Goal: Task Accomplishment & Management: Complete application form

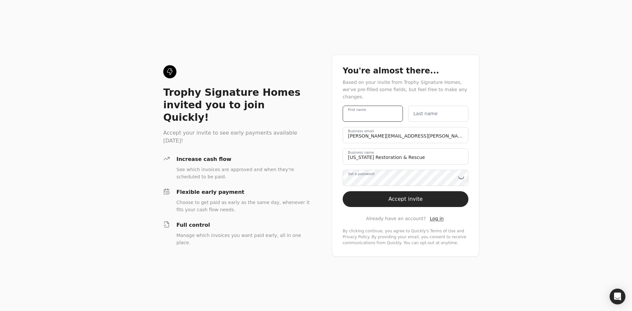
click at [391, 109] on name "First name" at bounding box center [373, 114] width 60 height 16
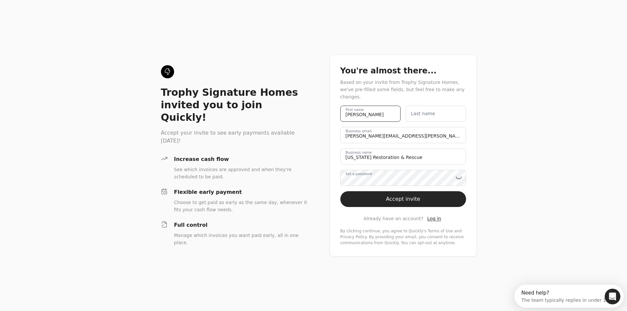
type name "[PERSON_NAME]"
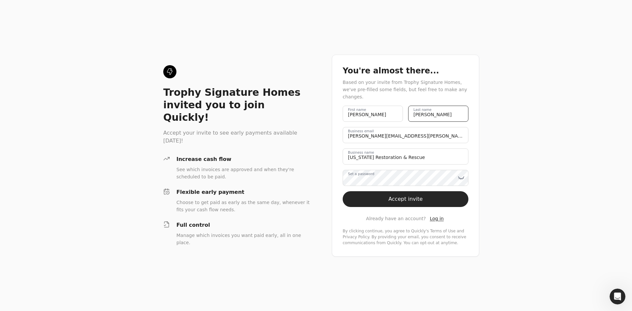
type name "[PERSON_NAME]"
click at [414, 136] on email "[PERSON_NAME][EMAIL_ADDRESS][PERSON_NAME][US_STATE][DOMAIN_NAME]" at bounding box center [406, 135] width 126 height 16
drag, startPoint x: 413, startPoint y: 133, endPoint x: 340, endPoint y: 140, distance: 73.7
click at [341, 139] on div "You're almost there... Based on your invite from Trophy Signature Homes, we've …" at bounding box center [405, 156] width 147 height 202
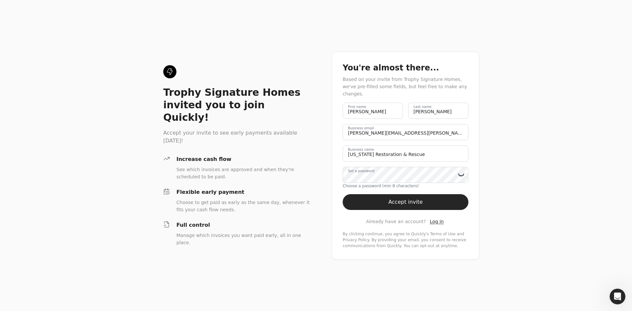
click at [462, 175] on icon at bounding box center [462, 175] width 0 height 1
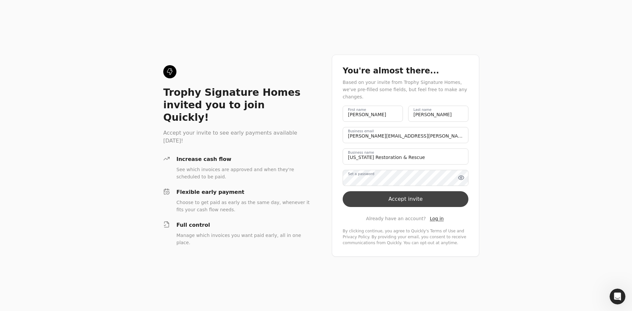
click at [428, 196] on button "Accept invite" at bounding box center [406, 199] width 126 height 16
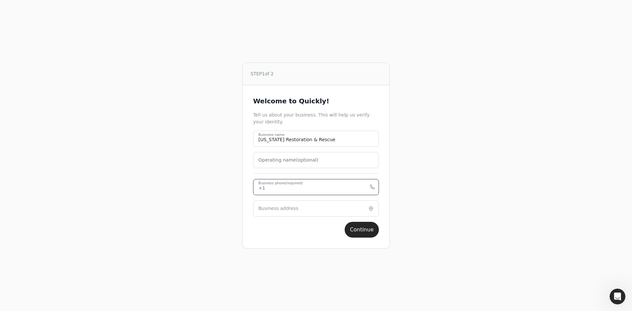
click at [346, 185] on phone "Business phone (required)" at bounding box center [316, 187] width 126 height 16
type phone "2143264285"
click at [317, 213] on input "Business address" at bounding box center [316, 208] width 126 height 16
click at [306, 208] on input "Business address" at bounding box center [316, 208] width 126 height 16
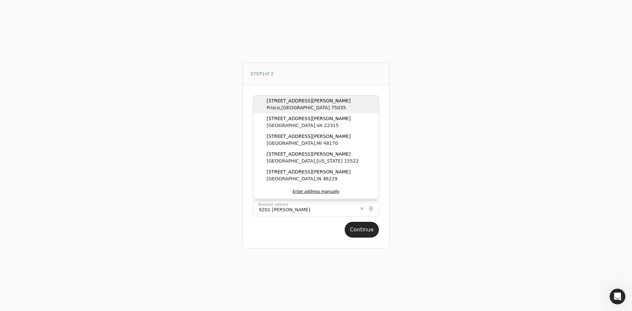
click at [300, 108] on span "[GEOGRAPHIC_DATA]" at bounding box center [309, 107] width 84 height 7
type input "[STREET_ADDRESS][PERSON_NAME]"
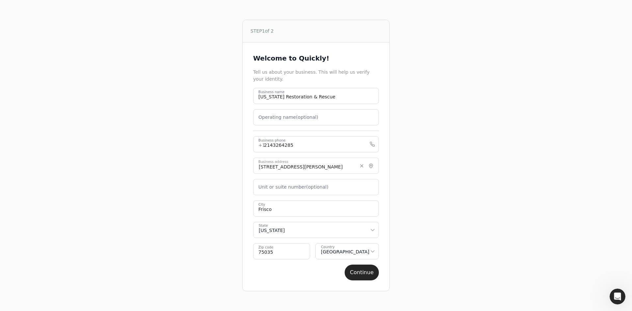
click at [309, 188] on label "Unit or suite number (optional)" at bounding box center [293, 187] width 70 height 7
click at [309, 188] on number "Unit or suite number (optional)" at bounding box center [316, 187] width 126 height 16
type number "Suite 200"
click at [363, 271] on button "Continue" at bounding box center [361, 273] width 34 height 16
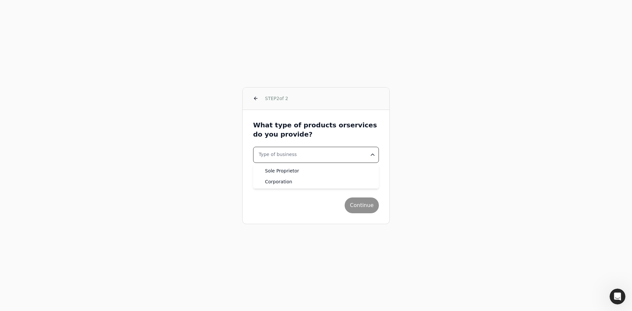
click at [350, 155] on html "STEP 2 of 2 What type of products or services do you provide? Type of business …" at bounding box center [316, 155] width 632 height 311
click at [491, 170] on html "STEP 2 of 2 What type of products or services do you provide? Type of business …" at bounding box center [316, 155] width 632 height 311
click at [365, 176] on button "Industry" at bounding box center [316, 176] width 126 height 16
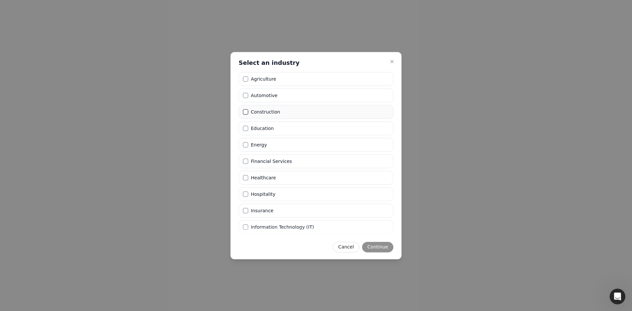
click at [246, 112] on button "Construction" at bounding box center [245, 111] width 5 height 5
click at [384, 248] on button "Continue" at bounding box center [377, 247] width 31 height 11
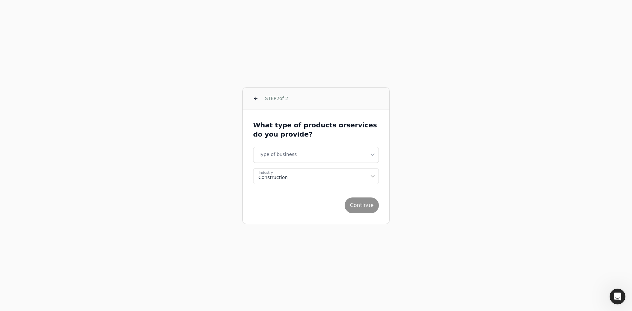
click at [343, 152] on html "STEP 2 of 2 What type of products or services do you provide? Type of business …" at bounding box center [316, 155] width 632 height 311
select select "corporation"
click at [363, 202] on button "Continue" at bounding box center [361, 205] width 34 height 16
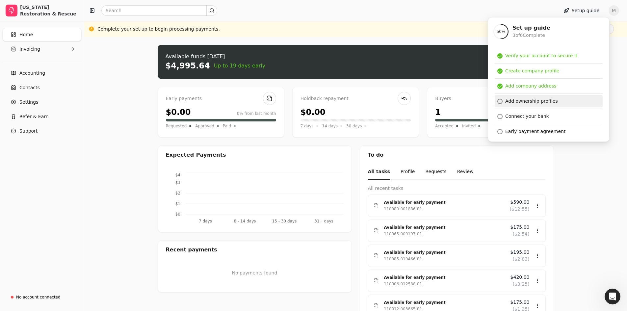
click at [498, 102] on div at bounding box center [499, 101] width 5 height 5
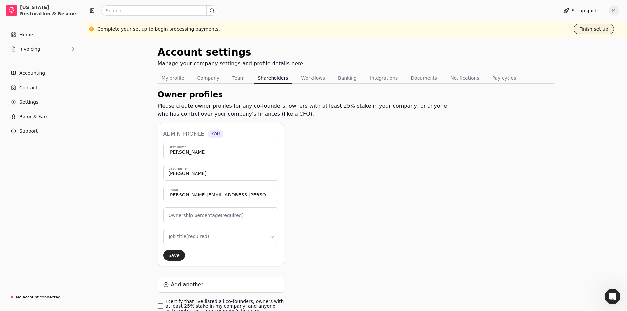
click at [588, 31] on button "Finish set up" at bounding box center [593, 29] width 40 height 11
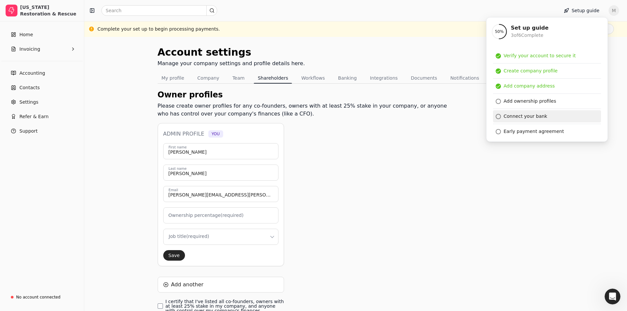
click at [525, 116] on div "Connect your bank" at bounding box center [525, 116] width 44 height 7
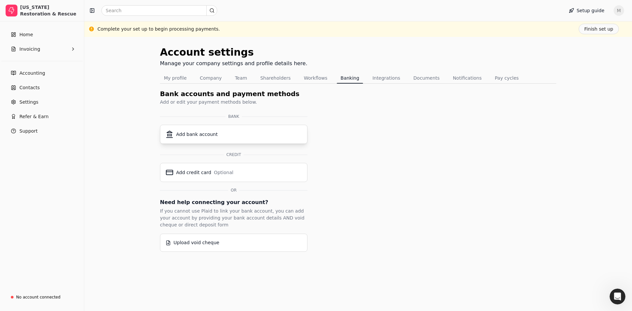
click at [259, 134] on div "Add bank account" at bounding box center [234, 134] width 136 height 8
drag, startPoint x: 412, startPoint y: 161, endPoint x: 536, endPoint y: 94, distance: 140.6
click at [413, 161] on div "Account settings Manage your company settings and profile details here. My prof…" at bounding box center [358, 148] width 396 height 207
click at [287, 136] on div "Add bank account" at bounding box center [234, 134] width 136 height 8
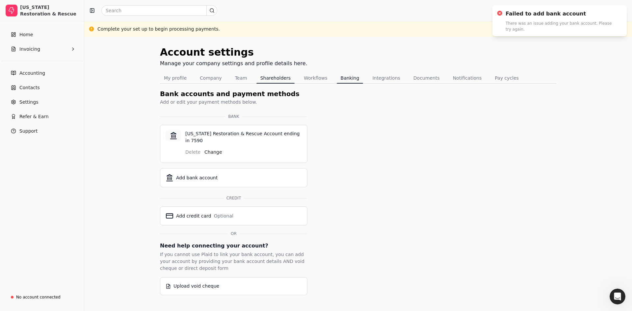
click at [277, 77] on button "Shareholders" at bounding box center [275, 78] width 38 height 11
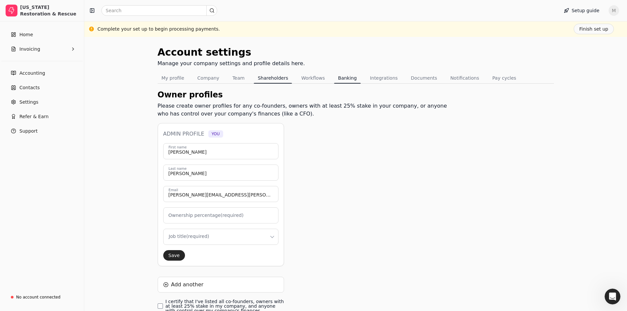
click at [343, 80] on button "Banking" at bounding box center [347, 78] width 27 height 11
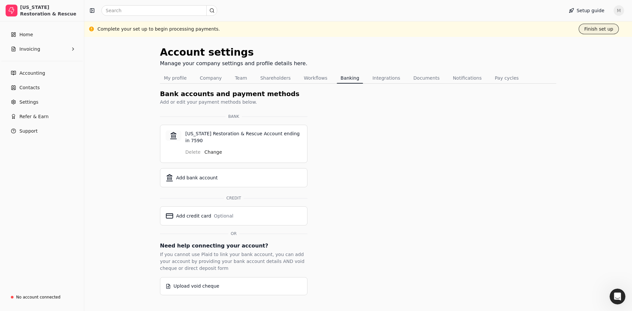
click at [587, 26] on button "Finish set up" at bounding box center [598, 29] width 40 height 11
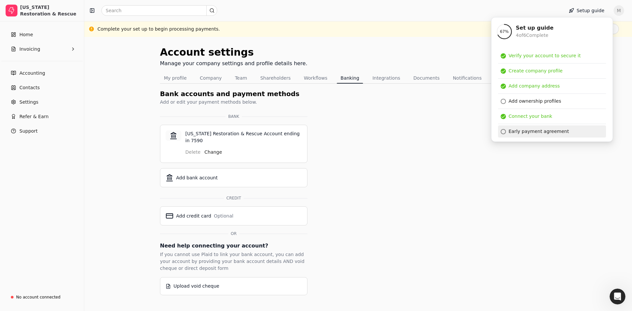
click at [524, 132] on div "Early payment agreement" at bounding box center [538, 131] width 60 height 7
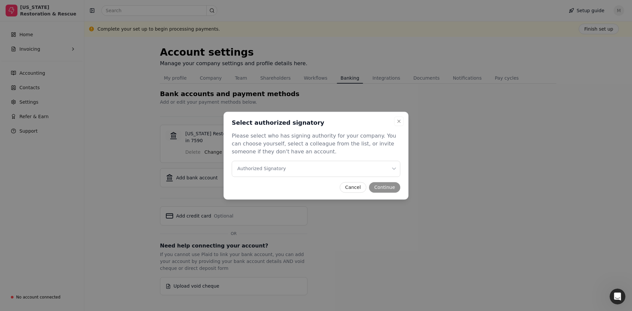
click at [394, 168] on icon "button" at bounding box center [394, 169] width 7 height 7
click at [399, 121] on icon "button" at bounding box center [398, 121] width 3 height 3
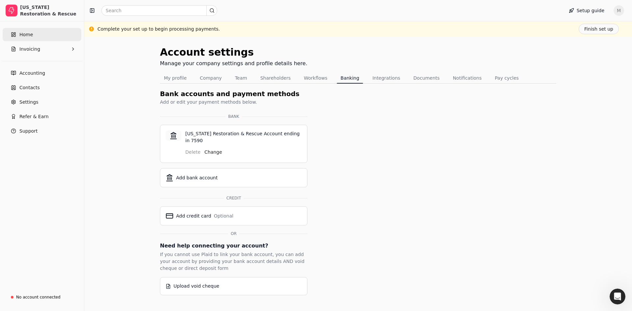
click at [40, 36] on link "Home" at bounding box center [42, 34] width 79 height 13
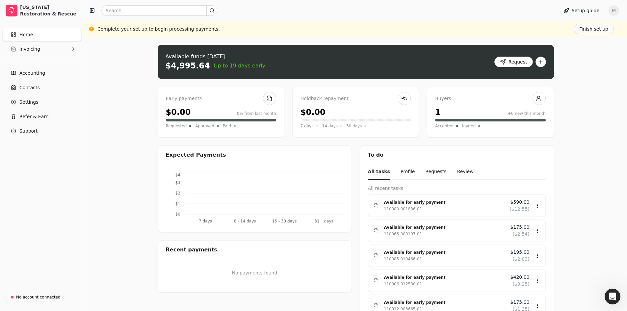
click at [130, 102] on div "Upload file: Drag your invoice here to upload or browse for files Available fun…" at bounding box center [355, 230] width 543 height 386
click at [105, 163] on div "Upload file: Drag your invoice here to upload or browse for files Available fun…" at bounding box center [355, 230] width 543 height 386
click at [601, 198] on div "Upload file: Drag your invoice here to upload or browse for files Available fun…" at bounding box center [355, 230] width 543 height 386
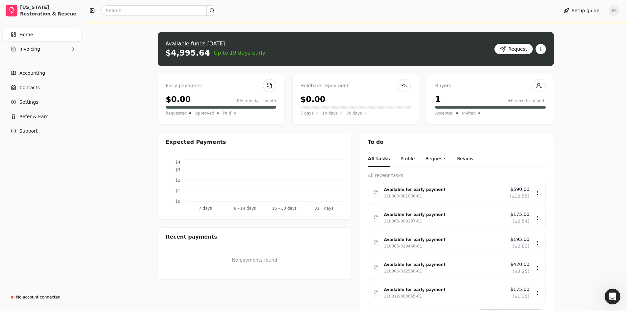
scroll to position [13, 0]
click at [40, 52] on button "Invoicing" at bounding box center [42, 48] width 79 height 13
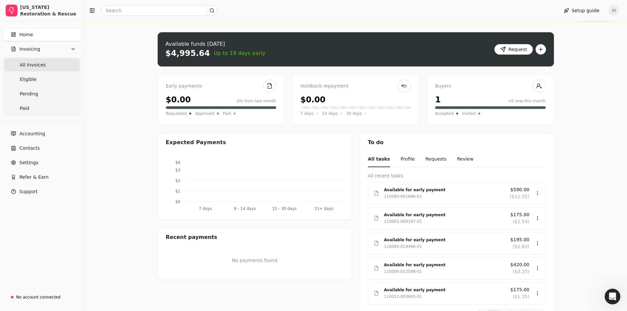
click at [51, 66] on Invoices "All Invoices" at bounding box center [42, 64] width 76 height 13
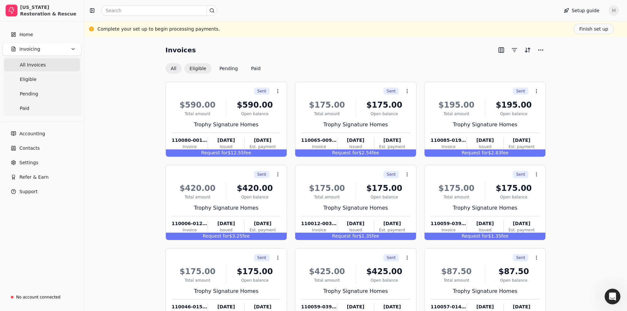
click at [195, 70] on button "Eligible" at bounding box center [197, 68] width 27 height 11
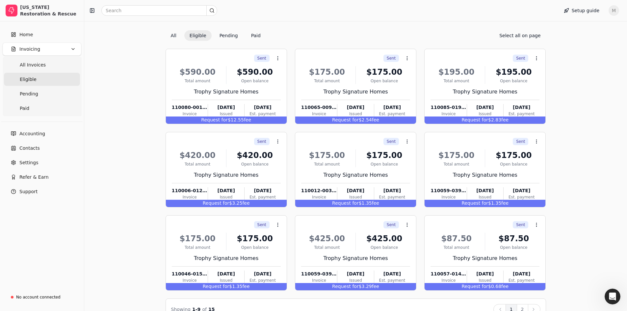
scroll to position [49, 0]
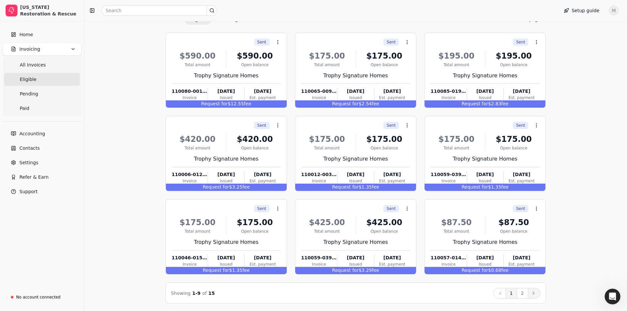
click at [535, 295] on icon at bounding box center [533, 293] width 5 height 5
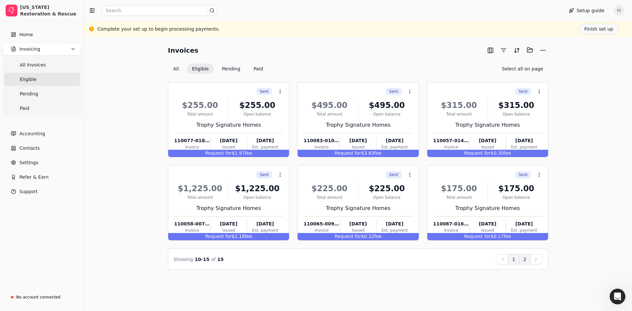
click at [514, 258] on button "1" at bounding box center [514, 259] width 12 height 11
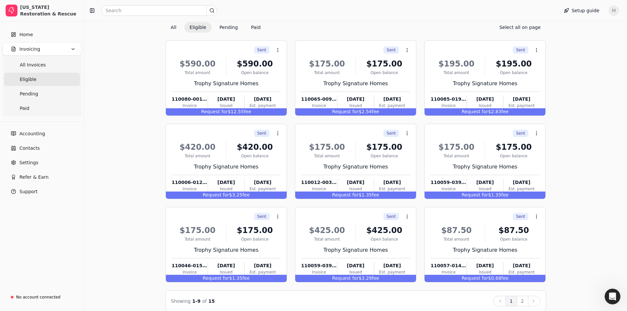
scroll to position [49, 0]
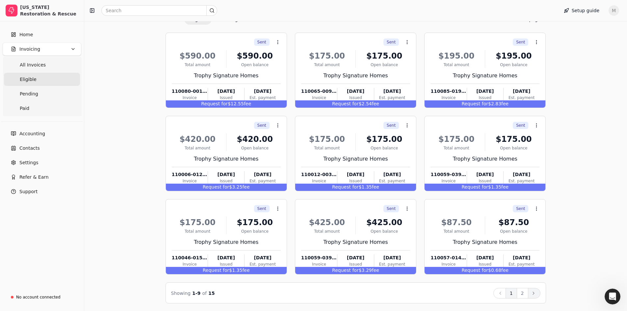
click at [531, 291] on icon at bounding box center [533, 293] width 5 height 5
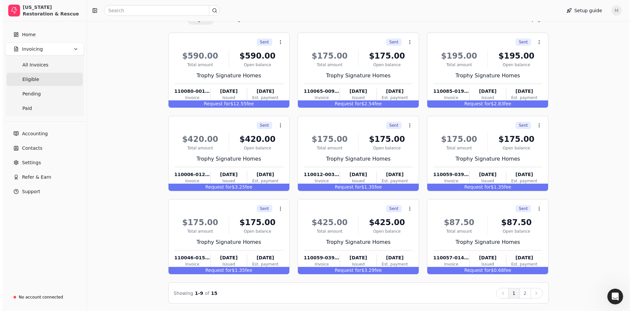
scroll to position [0, 0]
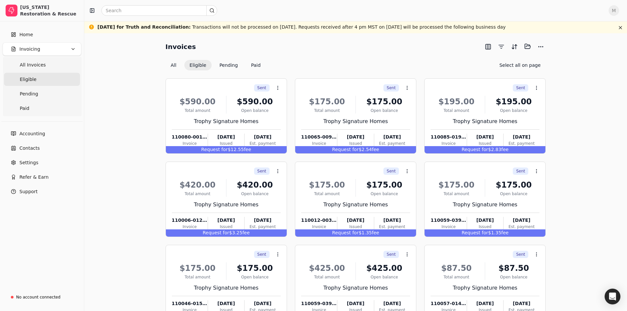
click at [583, 98] on div "Invoices Selected items: 0 All Eligible Pending Paid Select all on page Sent Co…" at bounding box center [355, 195] width 527 height 308
click at [591, 186] on div "Invoices Selected items: 0 All Eligible Pending Paid Select all on page Sent Co…" at bounding box center [355, 195] width 527 height 308
click at [21, 37] on span "Home" at bounding box center [25, 34] width 13 height 7
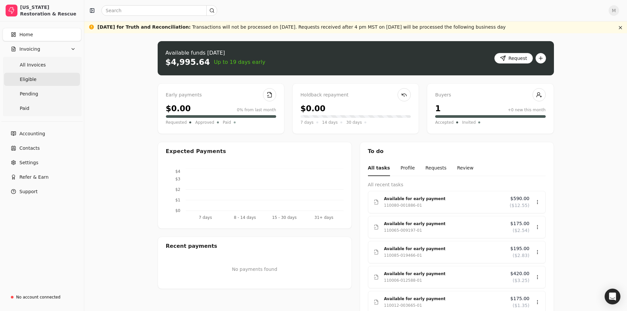
click at [38, 80] on link "Eligible" at bounding box center [42, 79] width 76 height 13
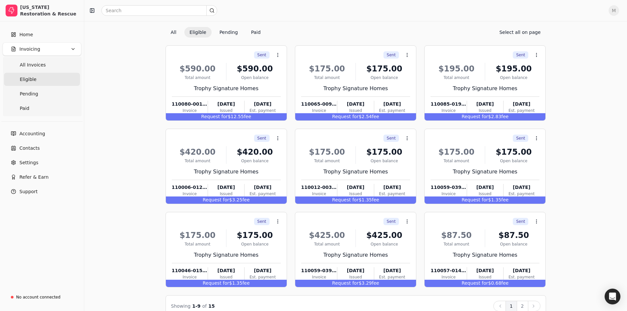
scroll to position [46, 0]
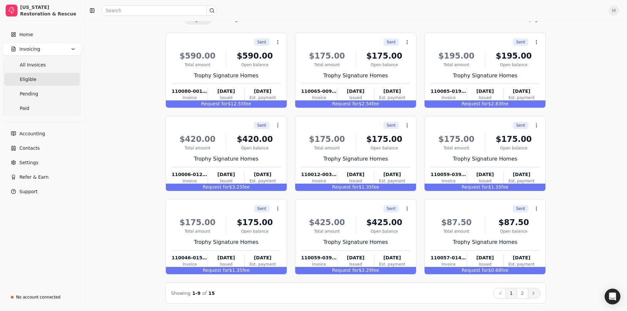
click at [532, 291] on icon at bounding box center [533, 293] width 5 height 5
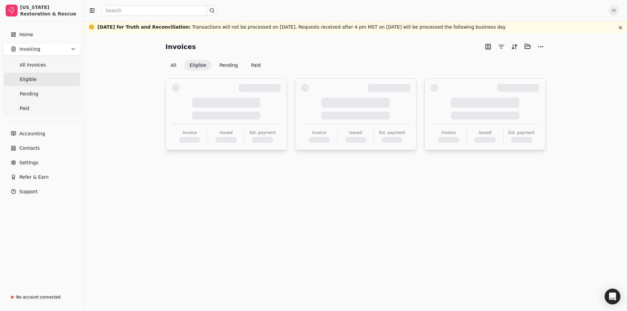
scroll to position [0, 0]
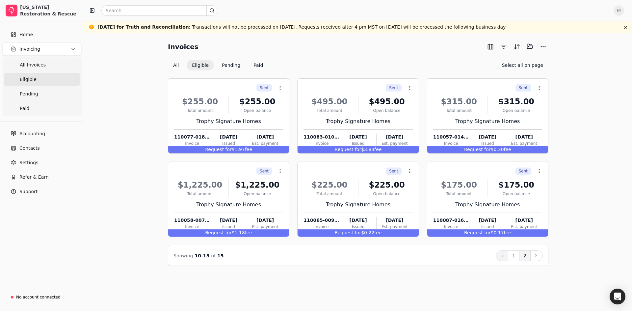
click at [503, 254] on icon at bounding box center [502, 255] width 1 height 3
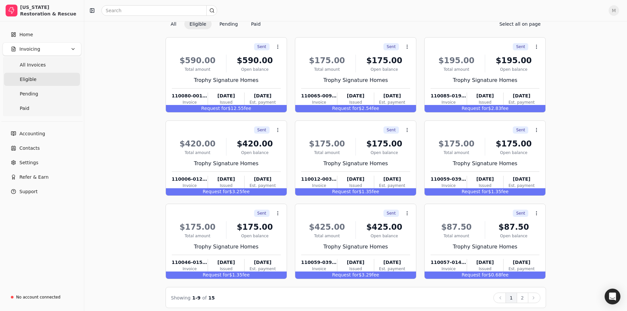
scroll to position [46, 0]
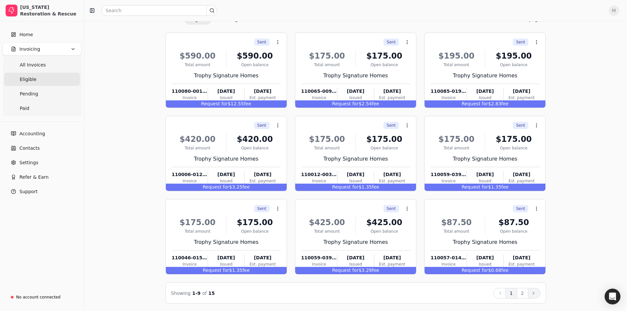
click at [539, 293] on button "Next" at bounding box center [534, 293] width 13 height 11
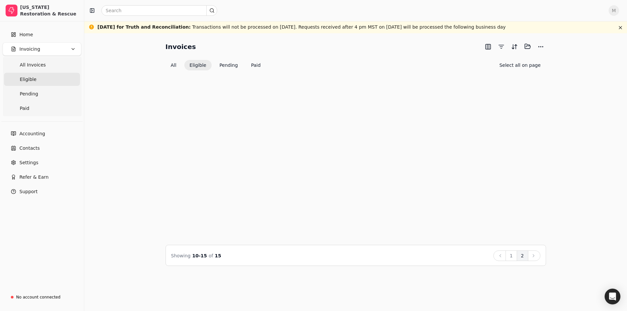
scroll to position [0, 0]
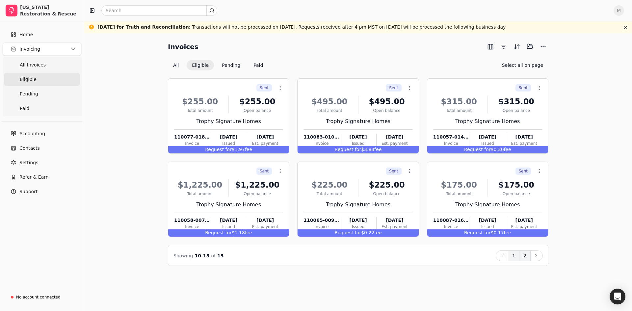
click at [509, 258] on button "1" at bounding box center [514, 255] width 12 height 11
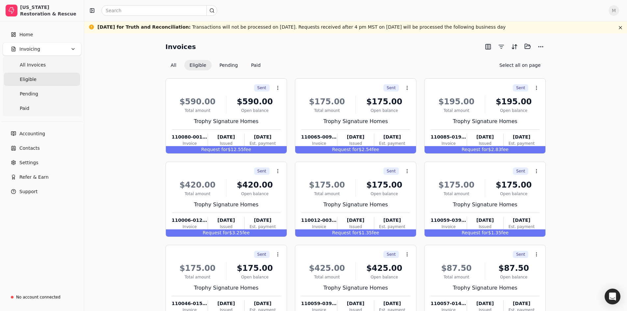
click at [619, 10] on span "M" at bounding box center [613, 10] width 11 height 11
click at [122, 175] on div "Invoices Selected items: 0 All Eligible Pending Paid Select all on page Sent Co…" at bounding box center [355, 195] width 527 height 308
click at [29, 300] on div "No account connected" at bounding box center [36, 297] width 50 height 11
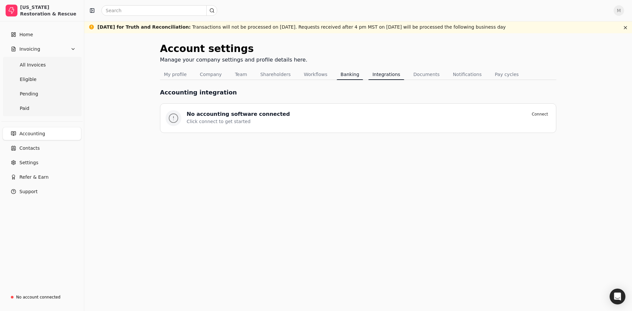
click at [344, 73] on button "Banking" at bounding box center [350, 74] width 27 height 11
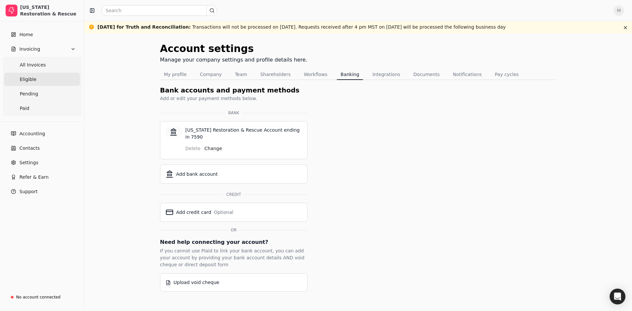
click at [43, 80] on link "Eligible" at bounding box center [42, 79] width 76 height 13
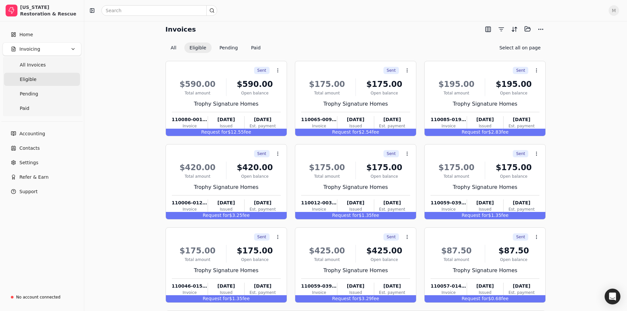
scroll to position [46, 0]
